Goal: Task Accomplishment & Management: Complete application form

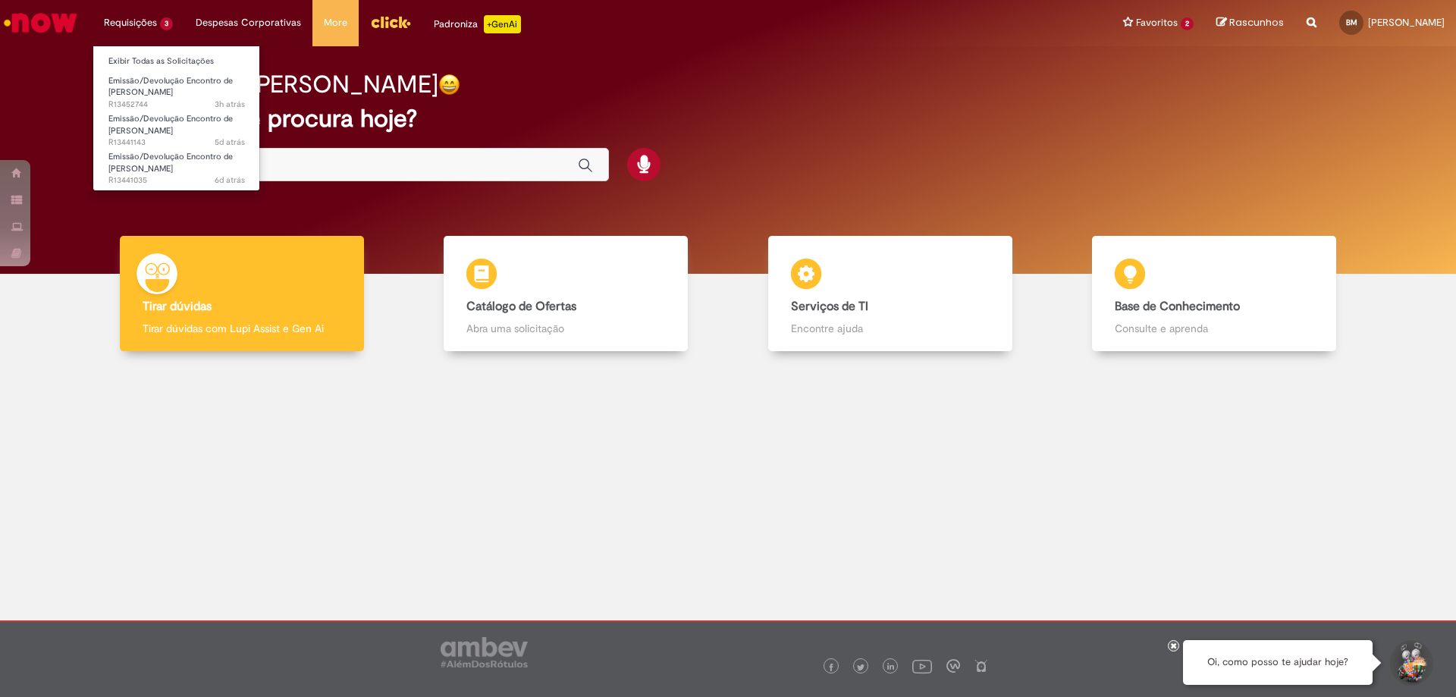
click at [119, 30] on li "Requisições 3 Exibir Todas as Solicitações Emissão/Devolução Encontro de Contas…" at bounding box center [138, 22] width 92 height 45
click at [116, 158] on span "Emissão/Devolução Encontro de [PERSON_NAME]" at bounding box center [170, 163] width 124 height 24
click at [123, 168] on span "Emissão/Devolução Encontro de [PERSON_NAME]" at bounding box center [170, 163] width 124 height 24
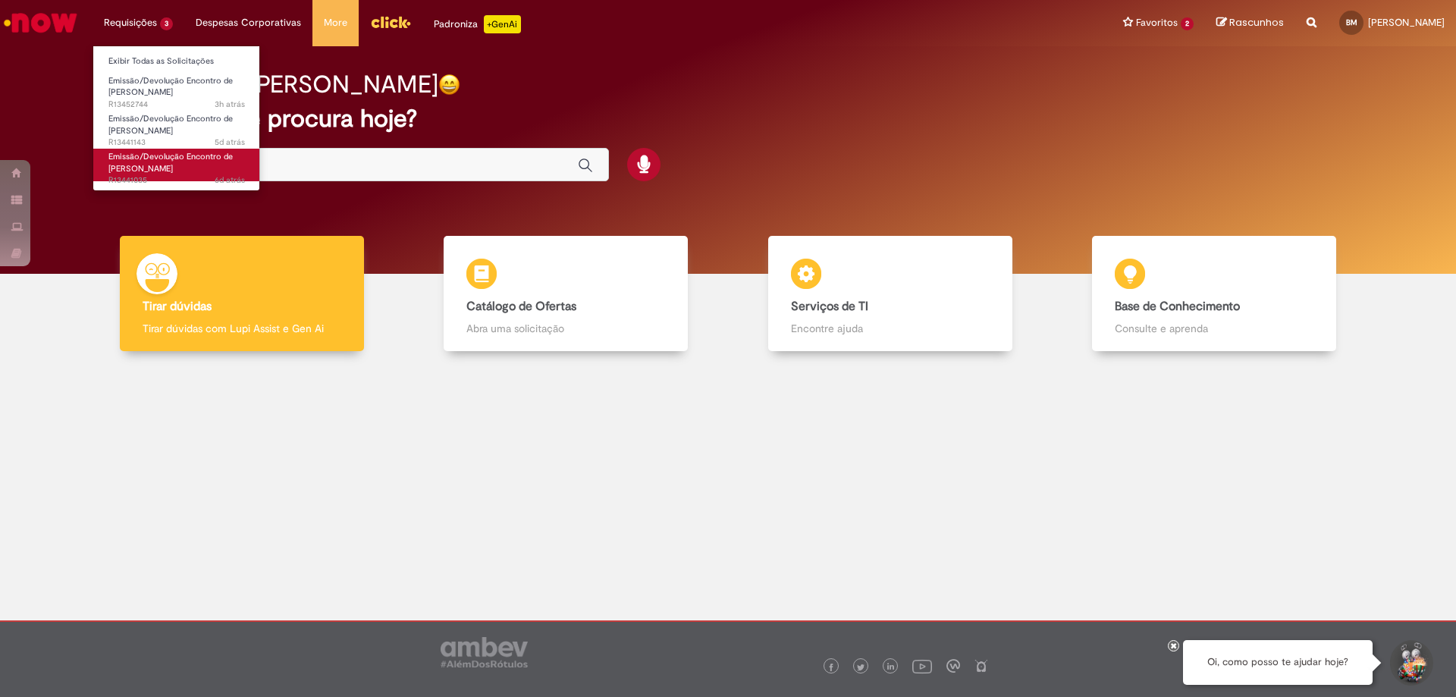
click at [127, 164] on span "Emissão/Devolução Encontro de [PERSON_NAME]" at bounding box center [170, 163] width 124 height 24
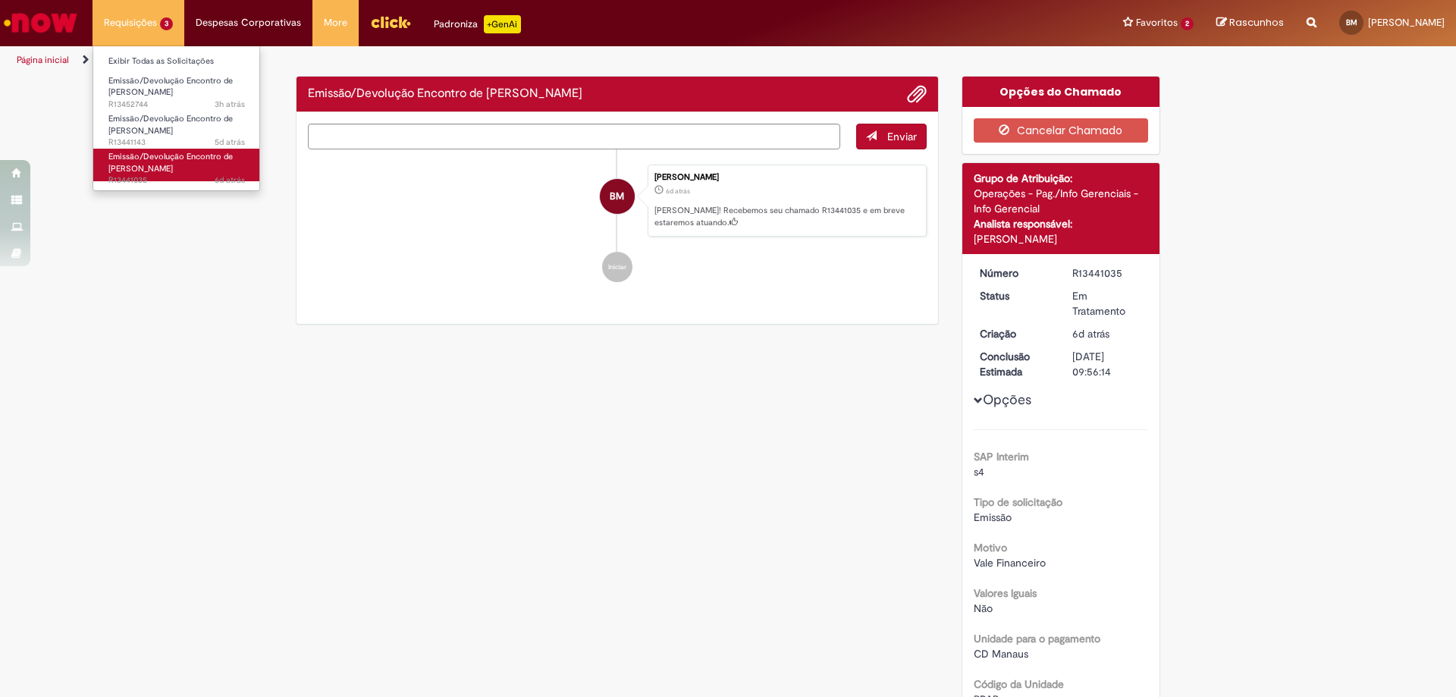
click at [140, 158] on span "Emissão/Devolução Encontro de [PERSON_NAME]" at bounding box center [170, 163] width 124 height 24
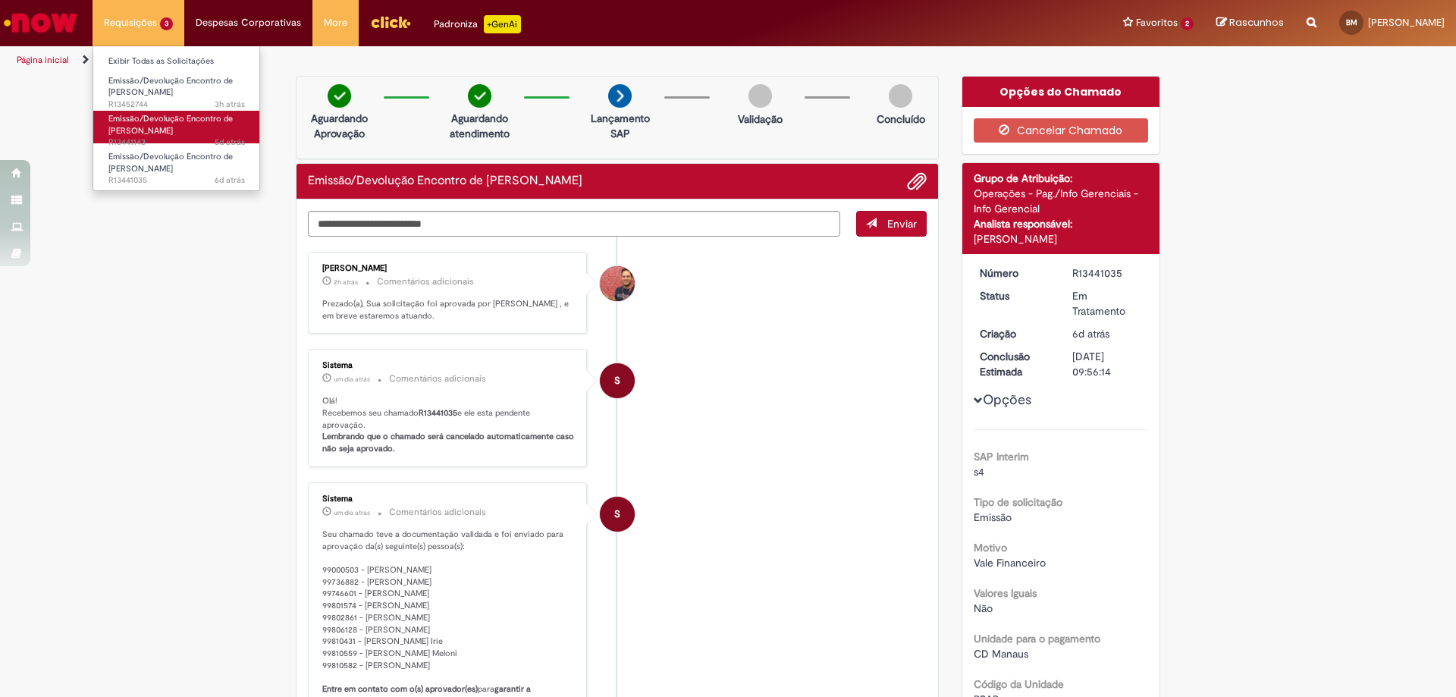
click at [155, 119] on span "Emissão/Devolução Encontro de [PERSON_NAME]" at bounding box center [170, 125] width 124 height 24
click at [155, 133] on span "Emissão/Devolução Encontro de [PERSON_NAME]" at bounding box center [170, 125] width 124 height 24
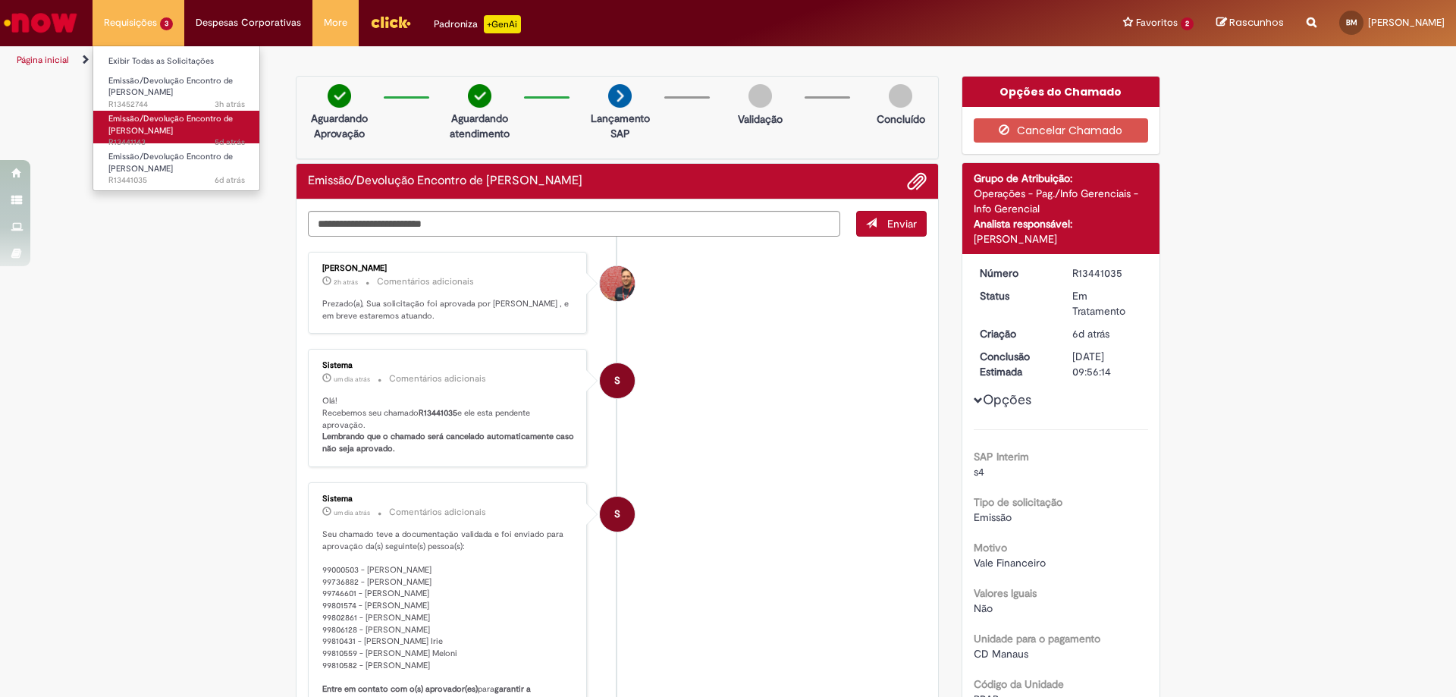
click at [143, 118] on span "Emissão/Devolução Encontro de [PERSON_NAME]" at bounding box center [170, 125] width 124 height 24
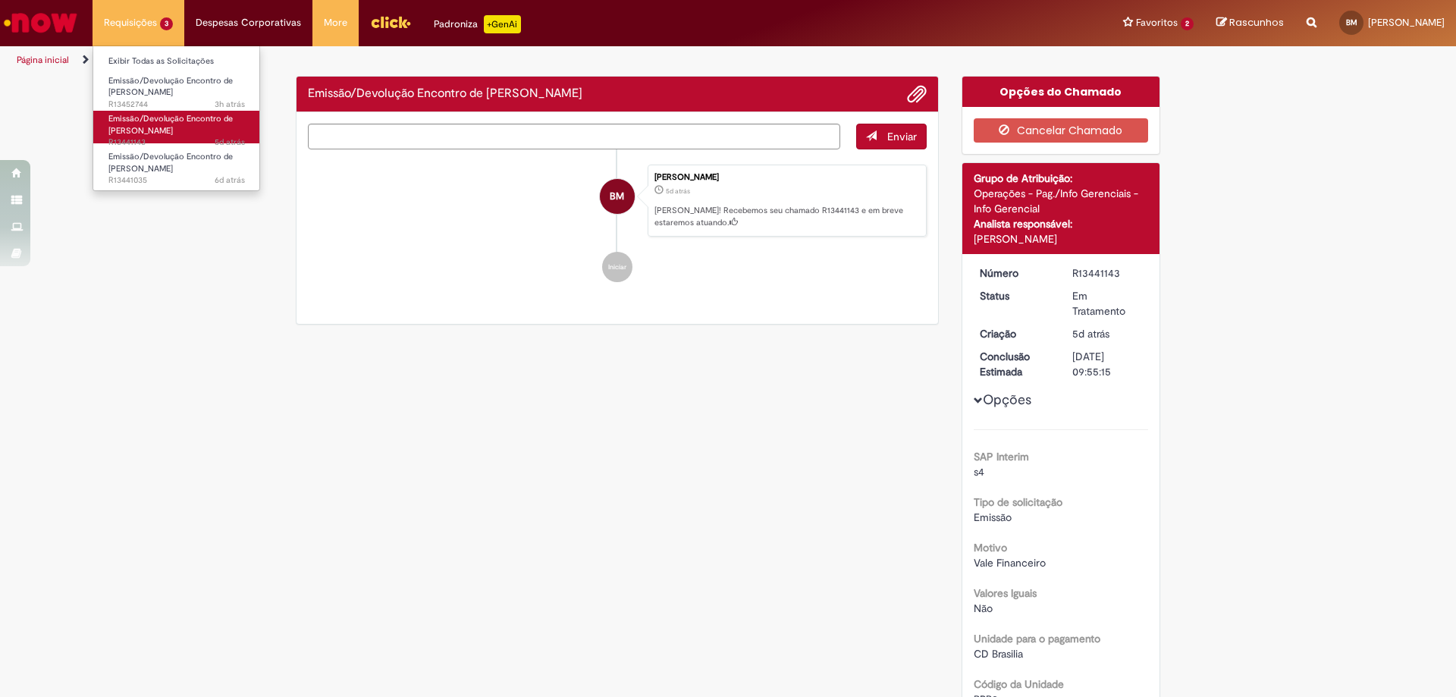
click at [143, 118] on span "Emissão/Devolução Encontro de [PERSON_NAME]" at bounding box center [170, 125] width 124 height 24
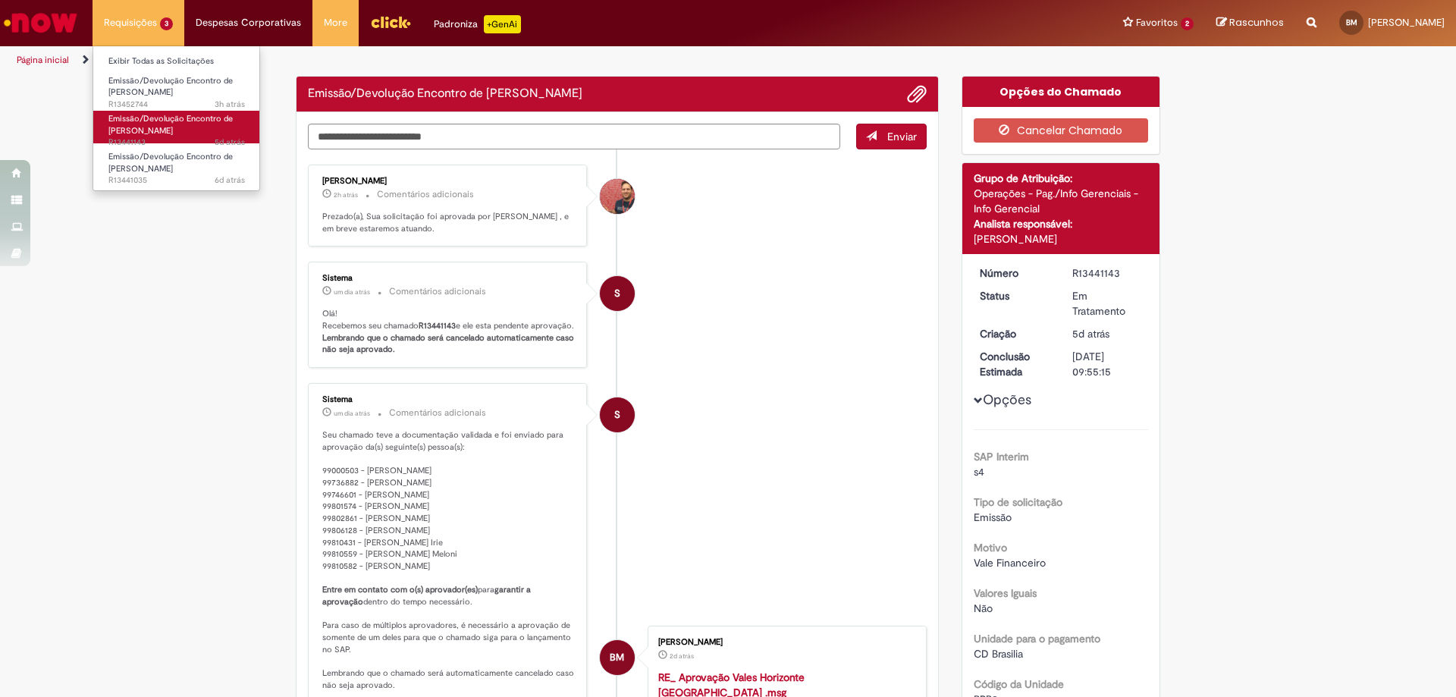
click at [143, 118] on span "Emissão/Devolução Encontro de [PERSON_NAME]" at bounding box center [170, 125] width 124 height 24
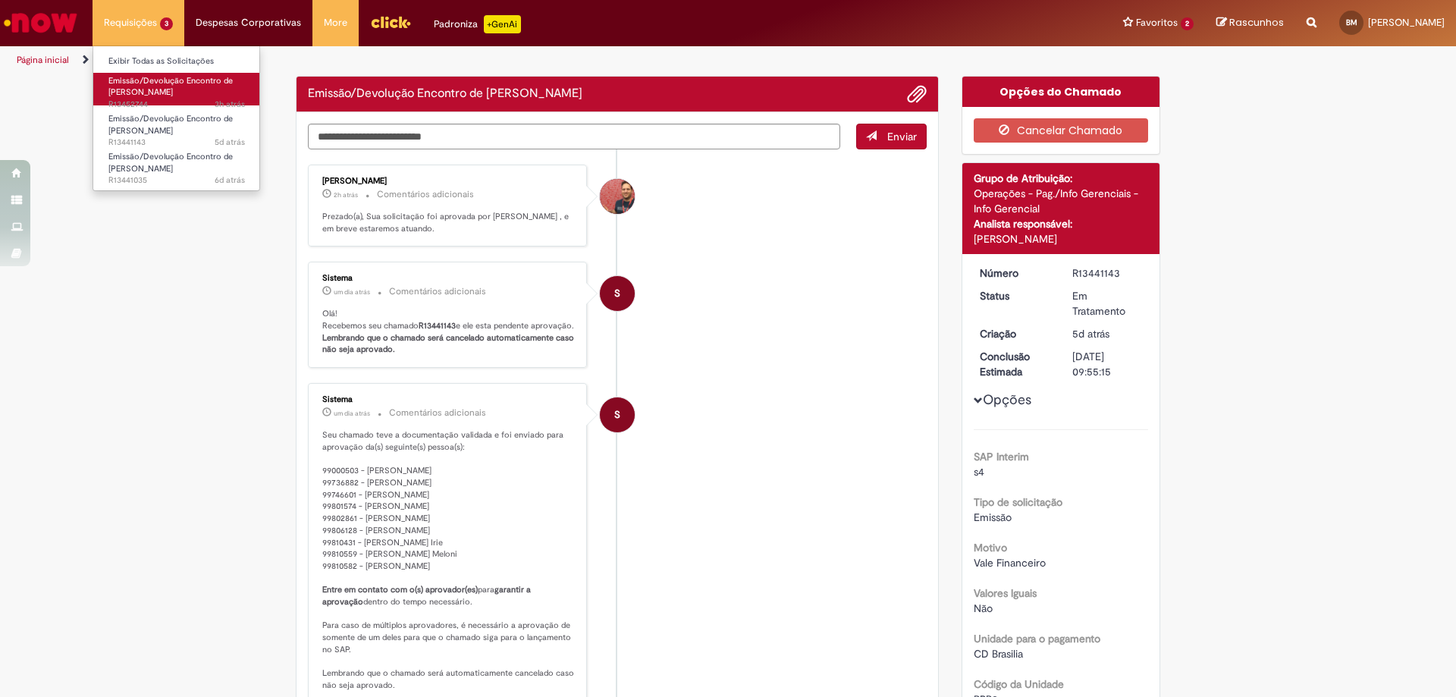
click at [150, 87] on span "Emissão/Devolução Encontro de [PERSON_NAME]" at bounding box center [170, 87] width 124 height 24
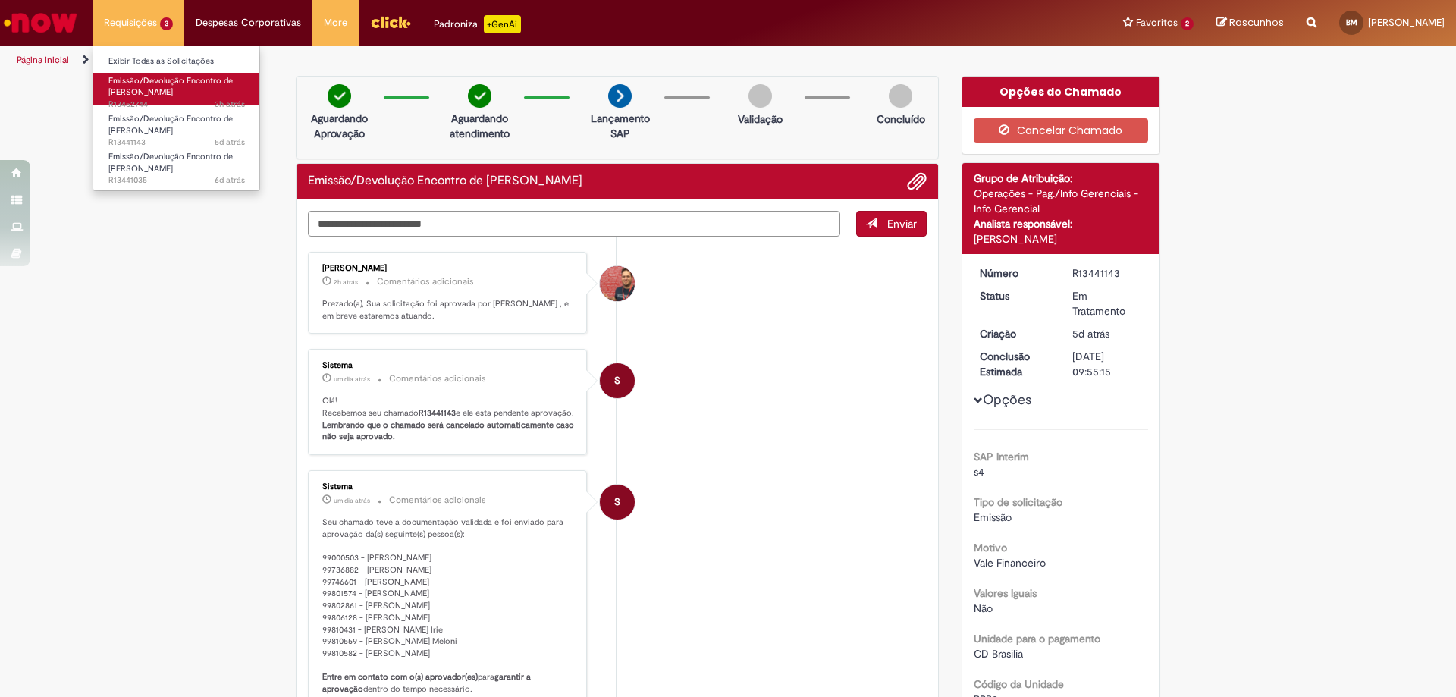
click at [150, 87] on span "Emissão/Devolução Encontro de [PERSON_NAME]" at bounding box center [170, 87] width 124 height 24
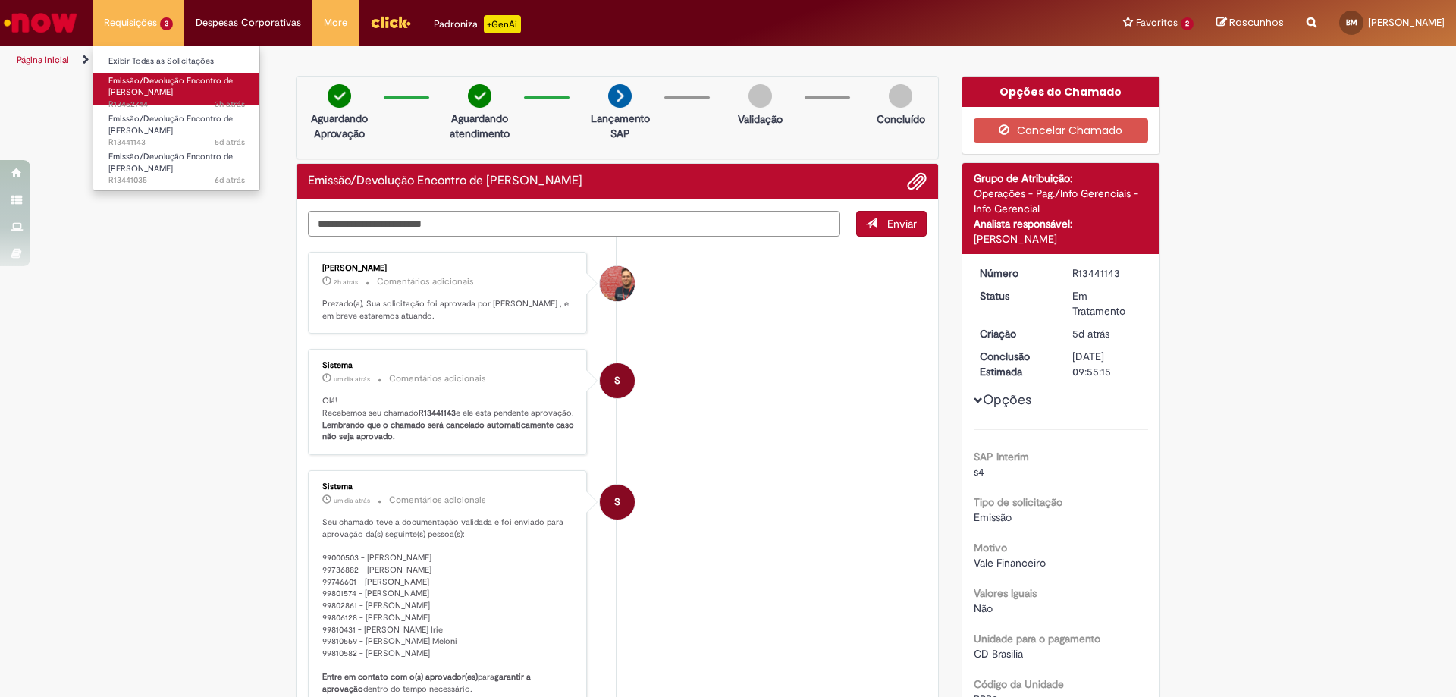
click at [150, 87] on span "Emissão/Devolução Encontro de [PERSON_NAME]" at bounding box center [170, 87] width 124 height 24
click at [170, 86] on span "Emissão/Devolução Encontro de [PERSON_NAME]" at bounding box center [170, 87] width 124 height 24
click at [152, 27] on li "Requisições 3 Exibir Todas as Solicitações Emissão/Devolução Encontro de Contas…" at bounding box center [138, 22] width 92 height 45
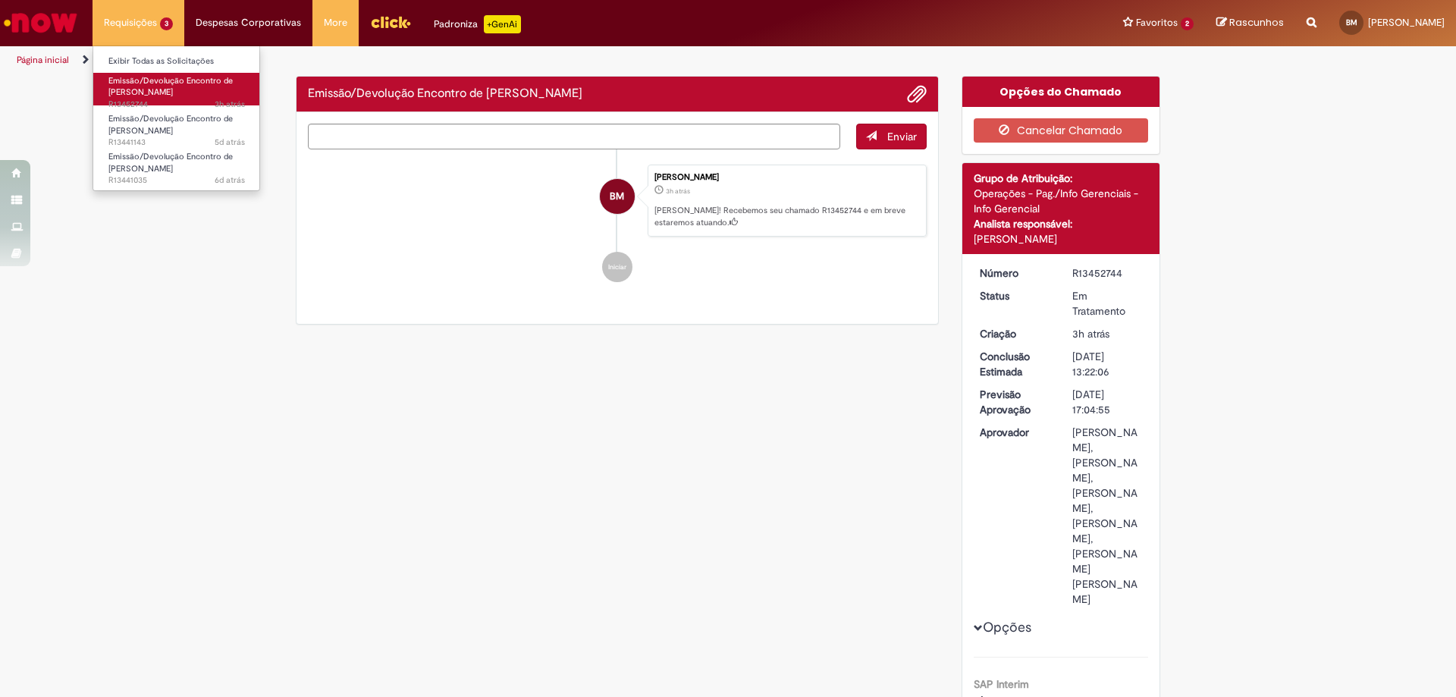
click at [174, 77] on span "Emissão/Devolução Encontro de [PERSON_NAME]" at bounding box center [170, 87] width 124 height 24
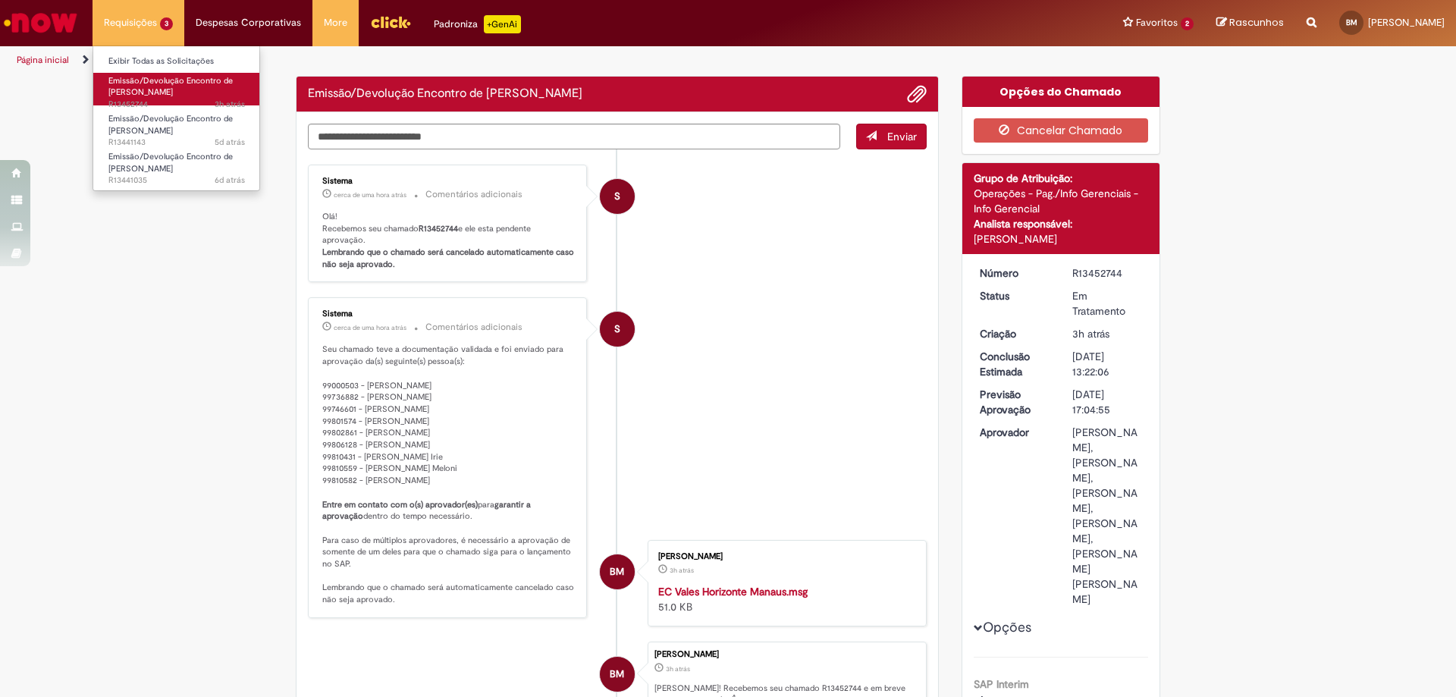
click at [174, 77] on span "Emissão/Devolução Encontro de [PERSON_NAME]" at bounding box center [170, 87] width 124 height 24
